Goal: Task Accomplishment & Management: Complete application form

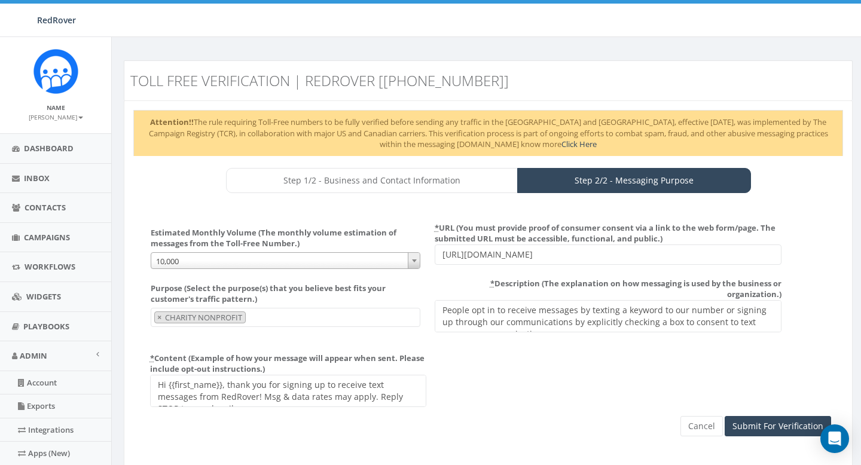
select select "10,000"
select select "CHARITY_NONPROFIT"
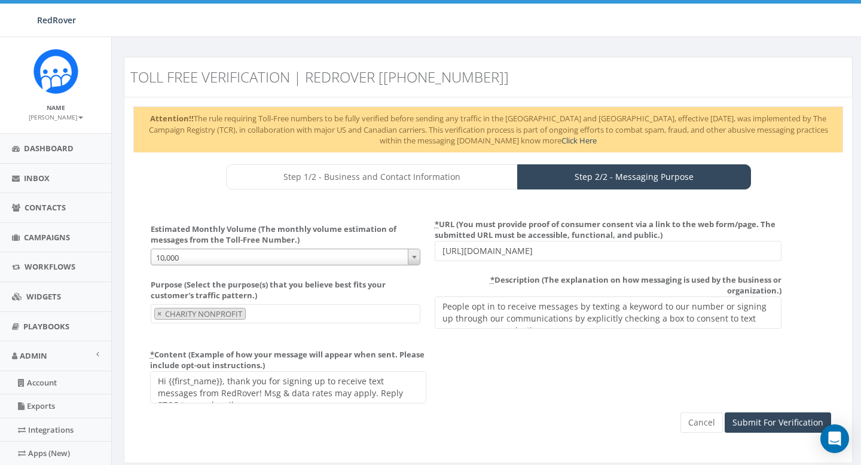
scroll to position [7, 0]
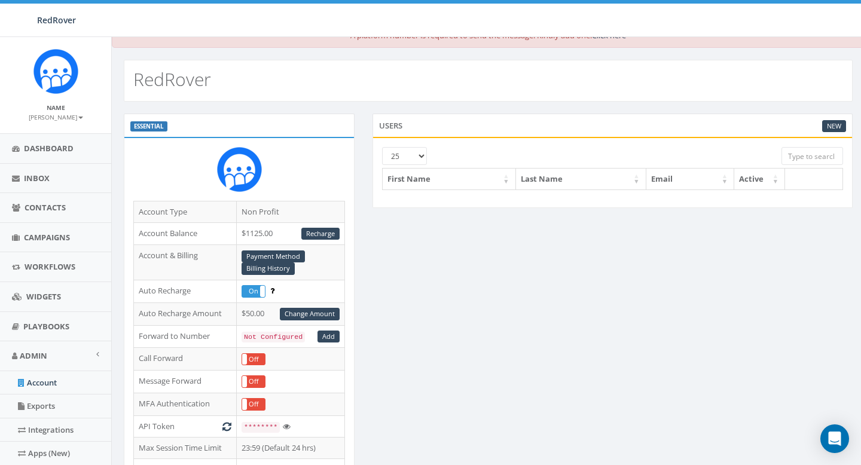
scroll to position [16, 0]
